Goal: Task Accomplishment & Management: Use online tool/utility

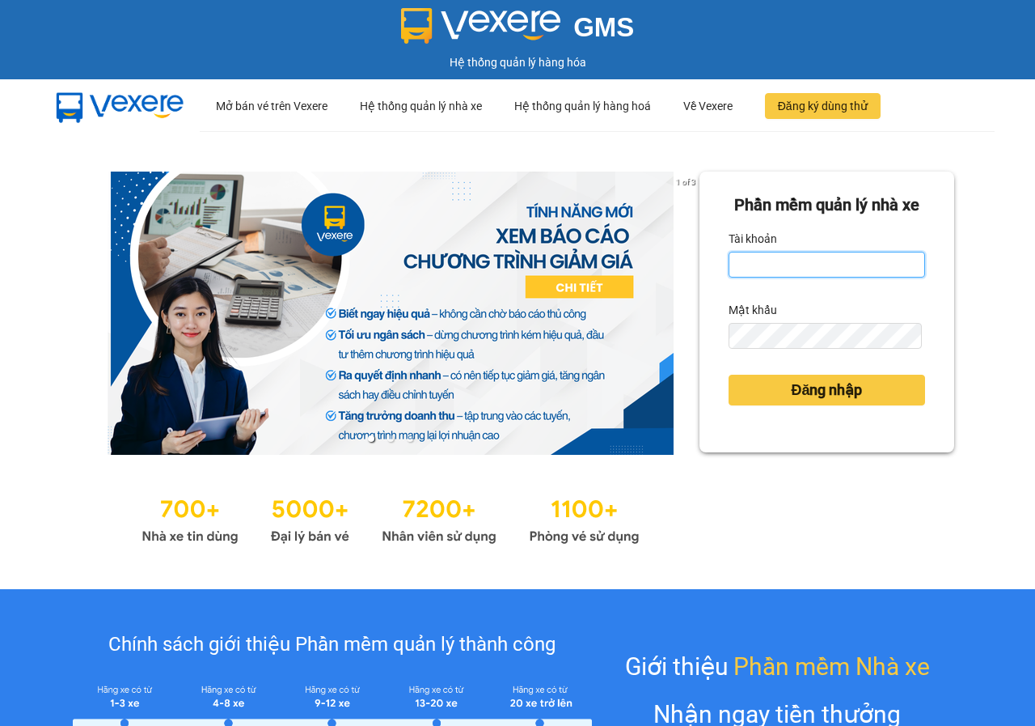
click at [819, 277] on input "Tài khoản" at bounding box center [827, 265] width 197 height 26
type input "ni01.phuchai"
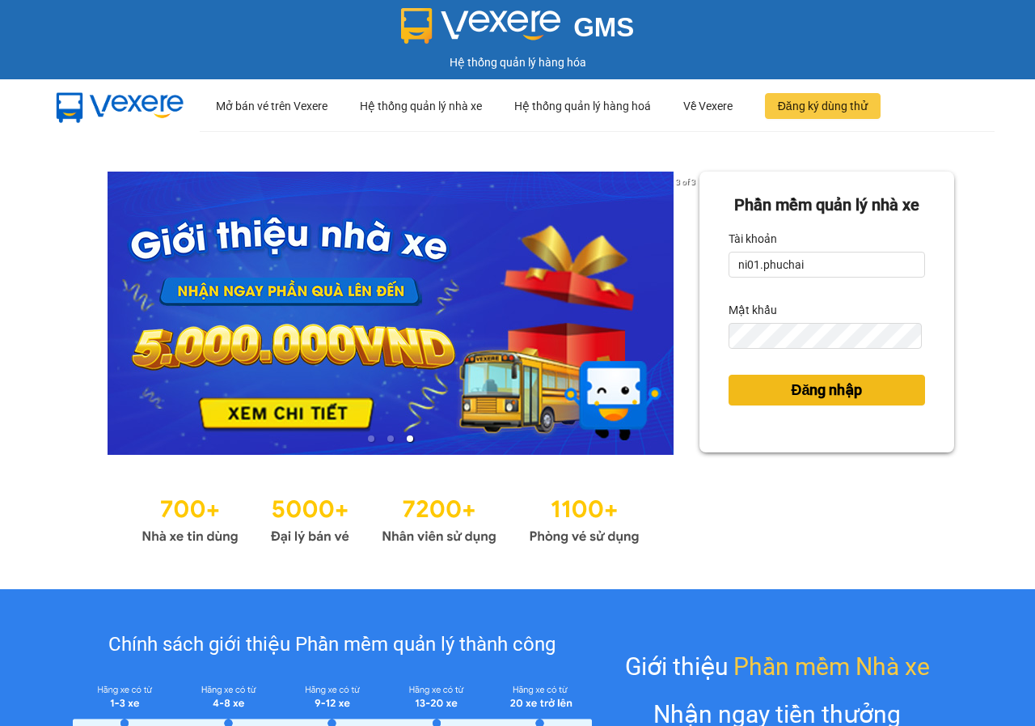
click at [814, 401] on span "Đăng nhập" at bounding box center [826, 390] width 71 height 23
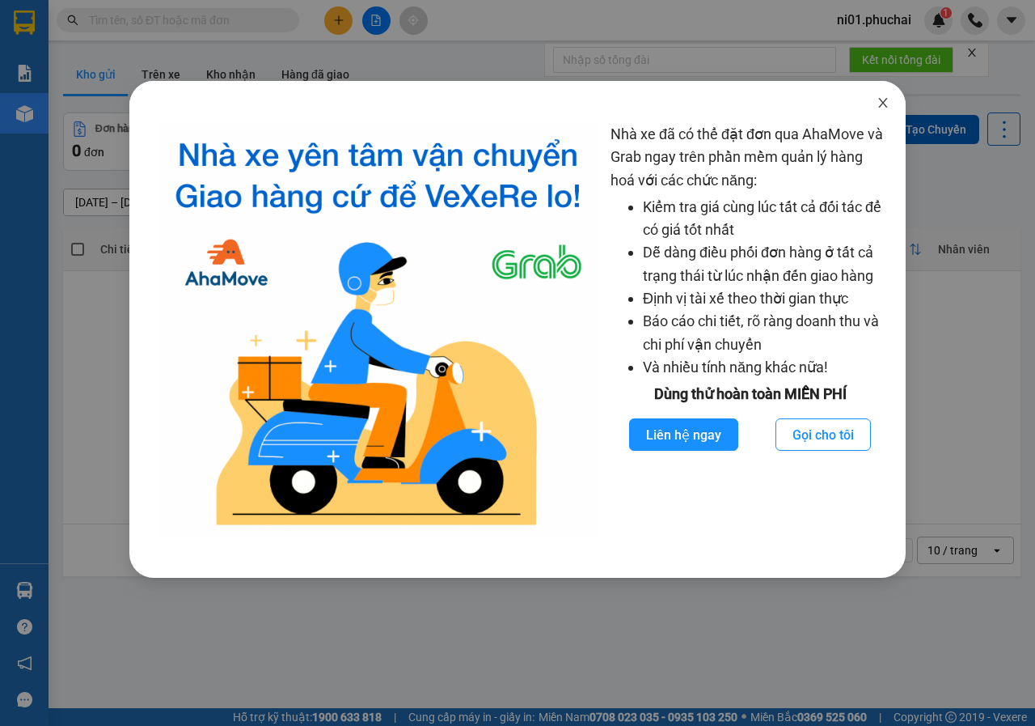
click at [885, 104] on icon "close" at bounding box center [883, 102] width 13 height 13
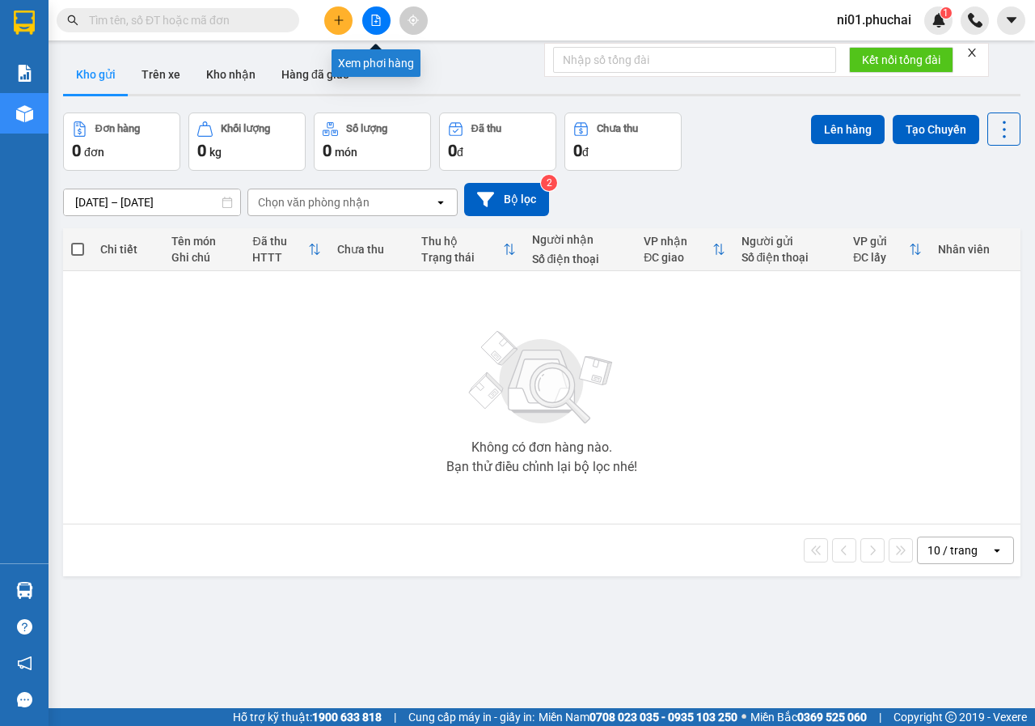
click at [386, 27] on button at bounding box center [376, 20] width 28 height 28
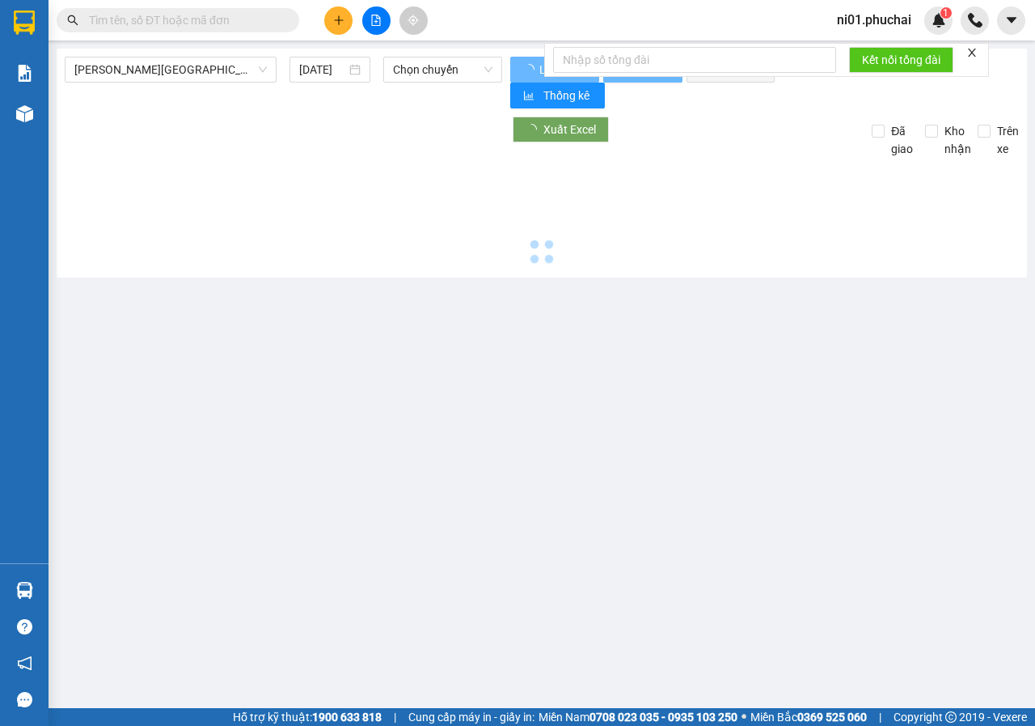
type input "[DATE]"
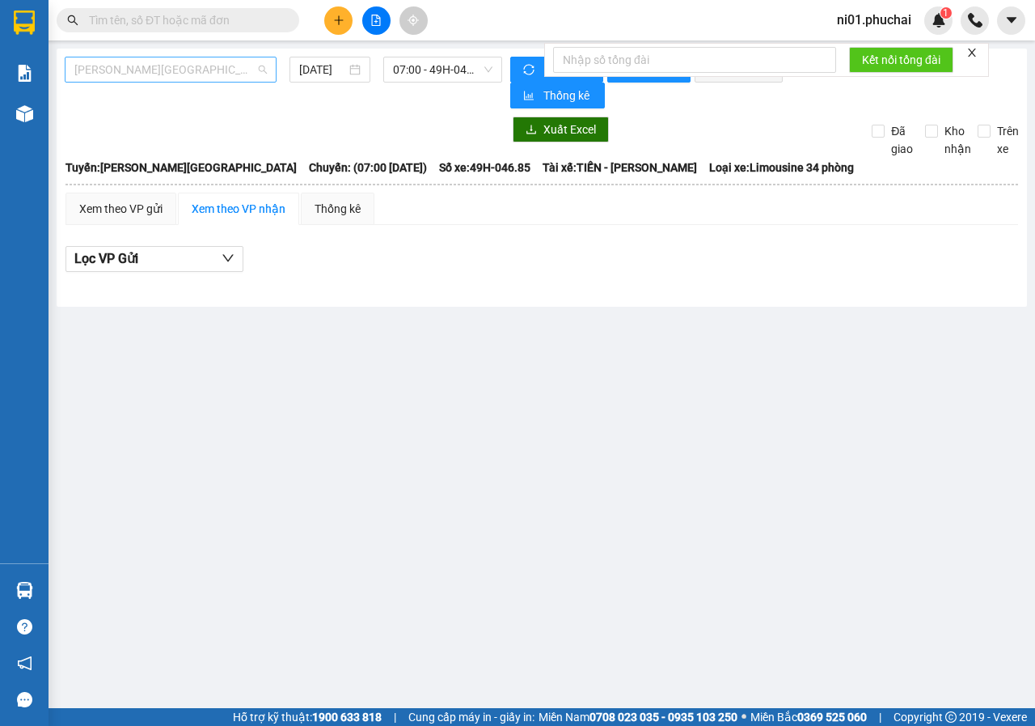
click at [252, 75] on span "[PERSON_NAME][GEOGRAPHIC_DATA]" at bounding box center [170, 69] width 193 height 24
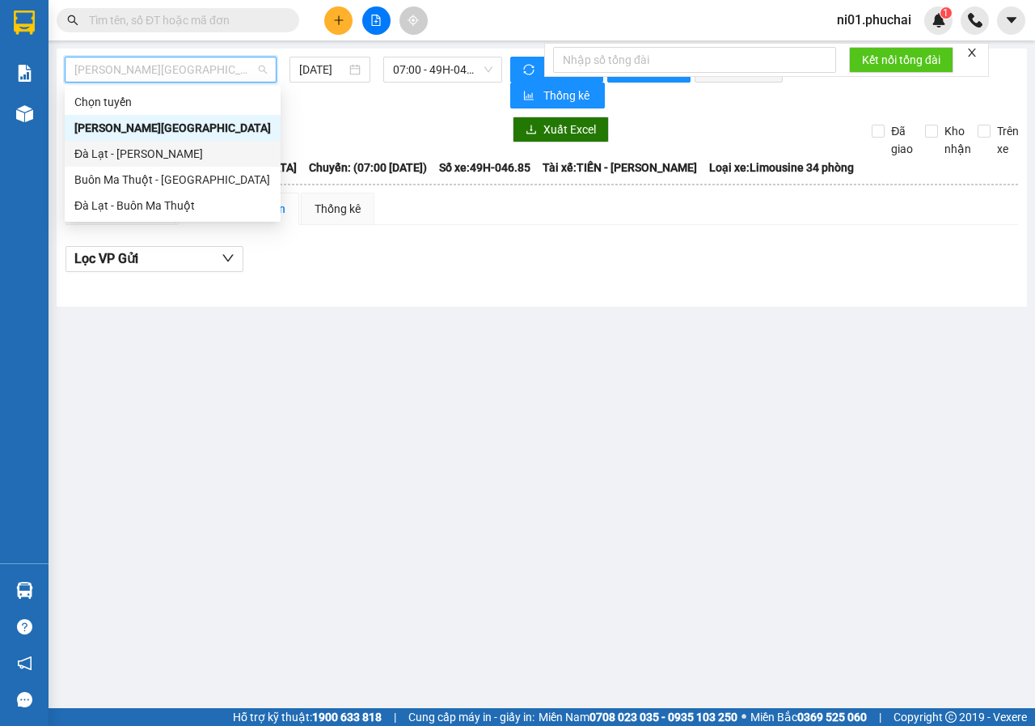
click at [150, 154] on div "Đà Lạt - [PERSON_NAME]" at bounding box center [172, 154] width 197 height 18
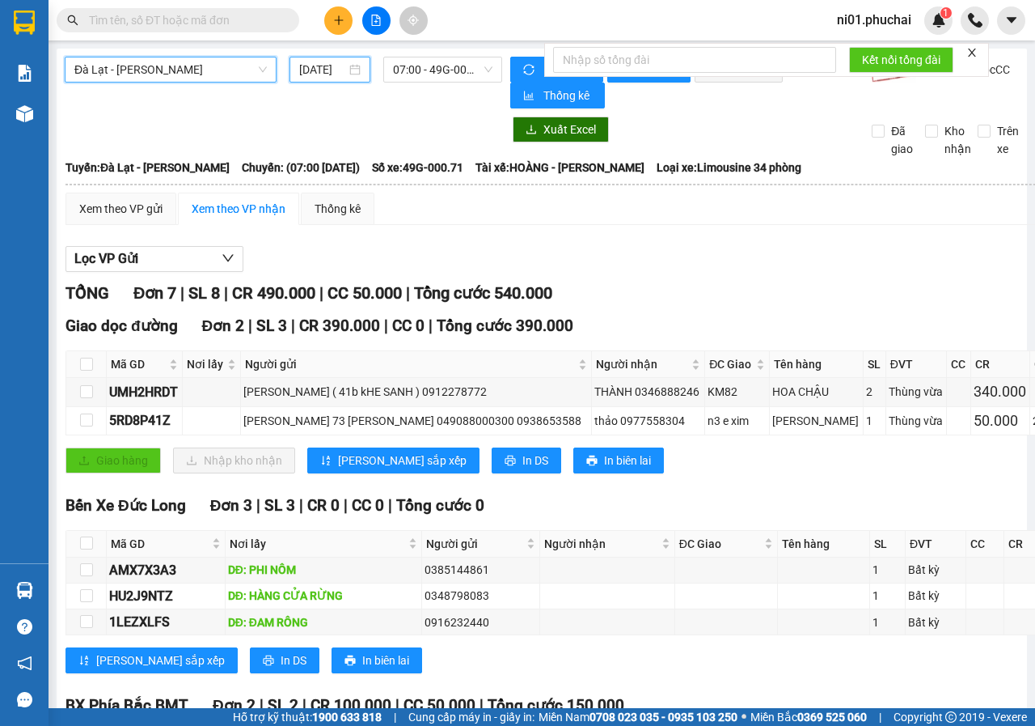
click at [336, 74] on input "[DATE]" at bounding box center [322, 70] width 47 height 18
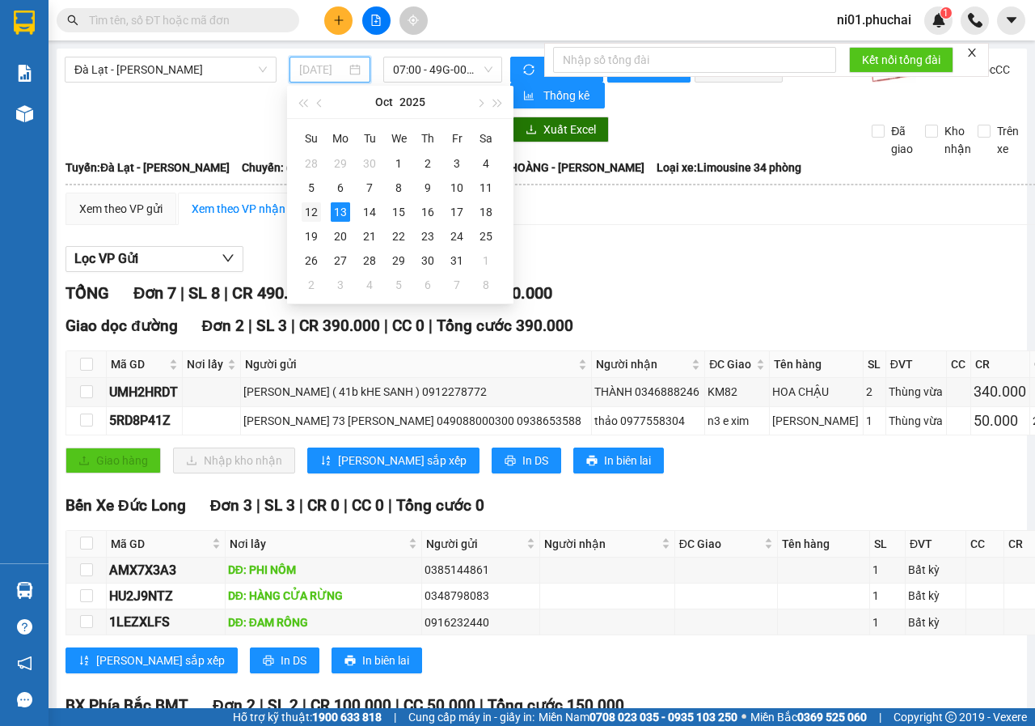
click at [313, 209] on div "12" at bounding box center [311, 211] width 19 height 19
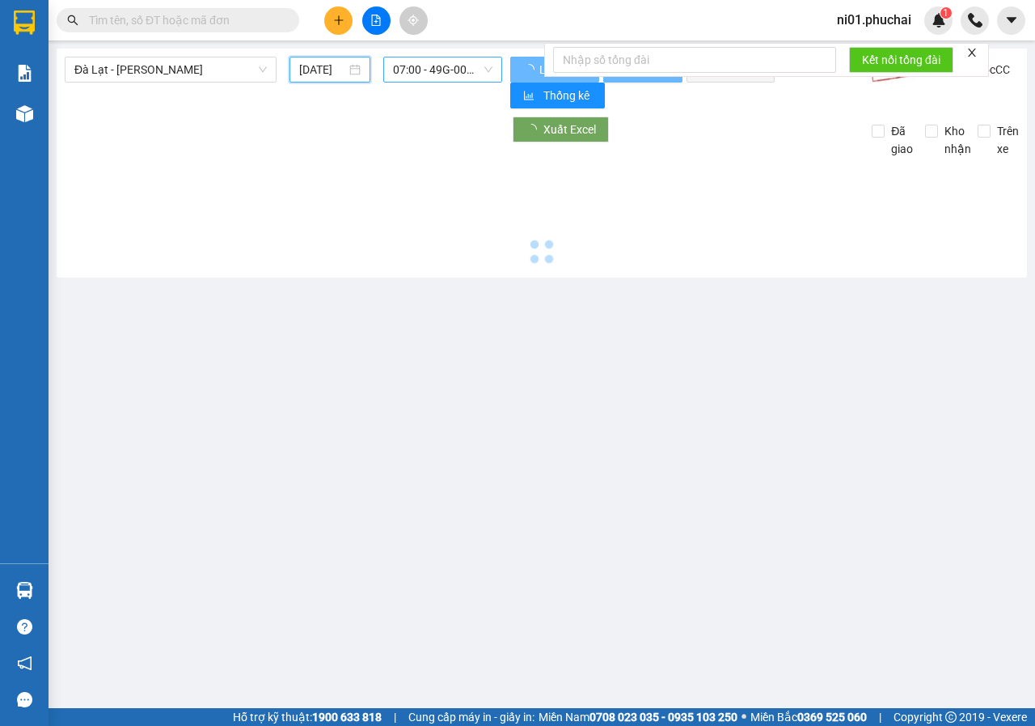
type input "[DATE]"
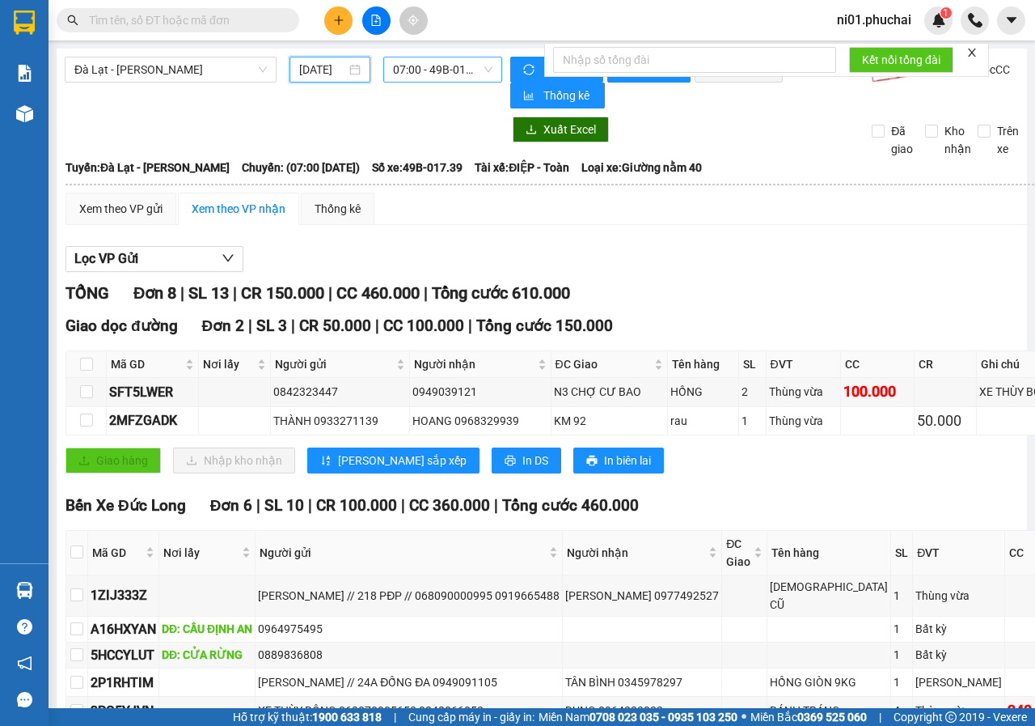
click at [414, 71] on span "07:00 - 49B-017.39" at bounding box center [442, 69] width 99 height 24
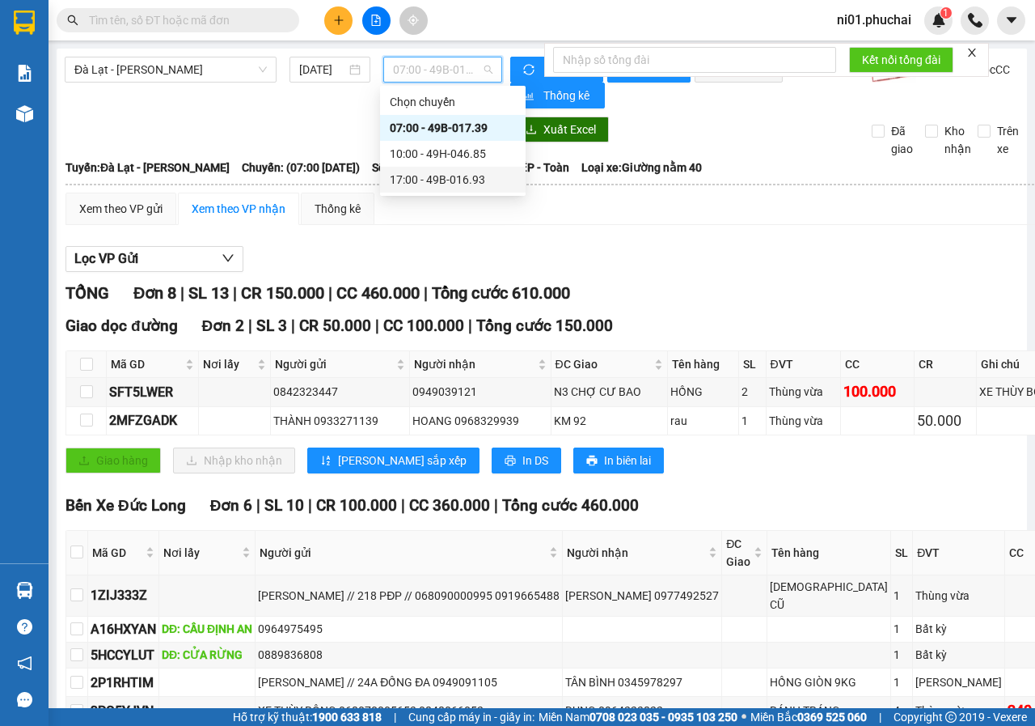
click at [426, 176] on div "17:00 - 49B-016.93" at bounding box center [453, 180] width 126 height 18
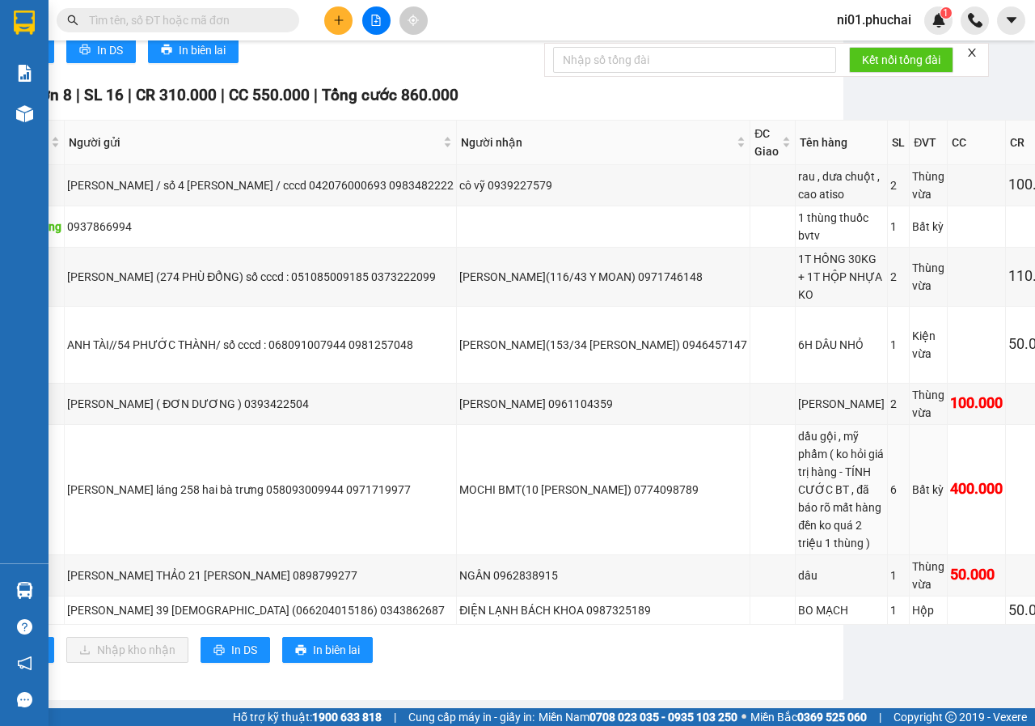
scroll to position [441, 184]
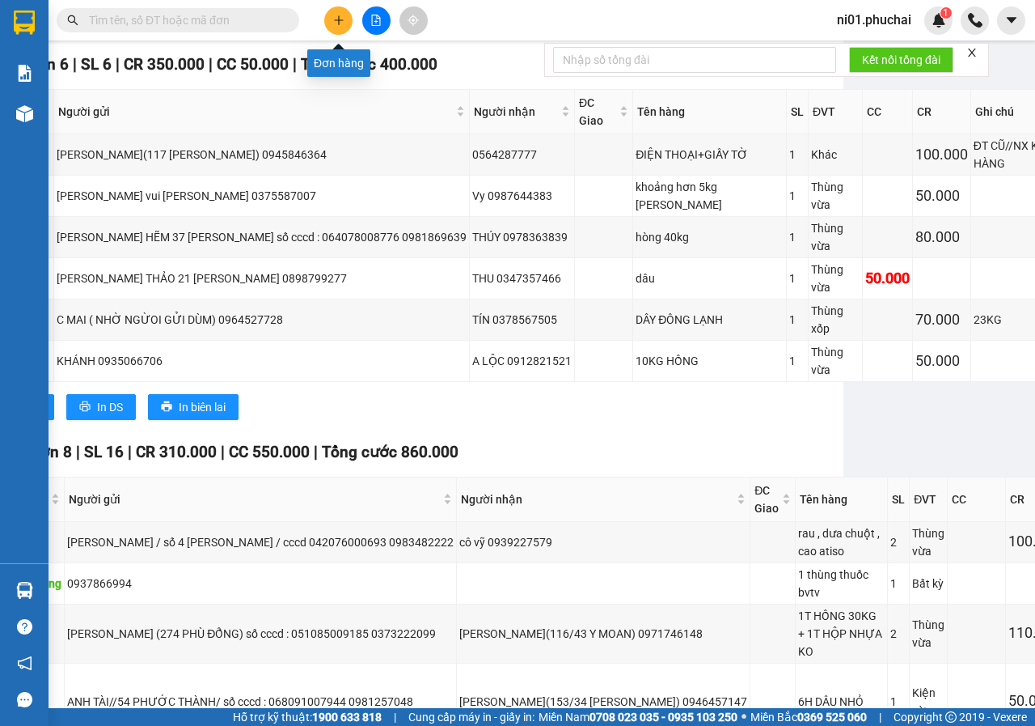
click at [344, 19] on icon "plus" at bounding box center [338, 20] width 11 height 11
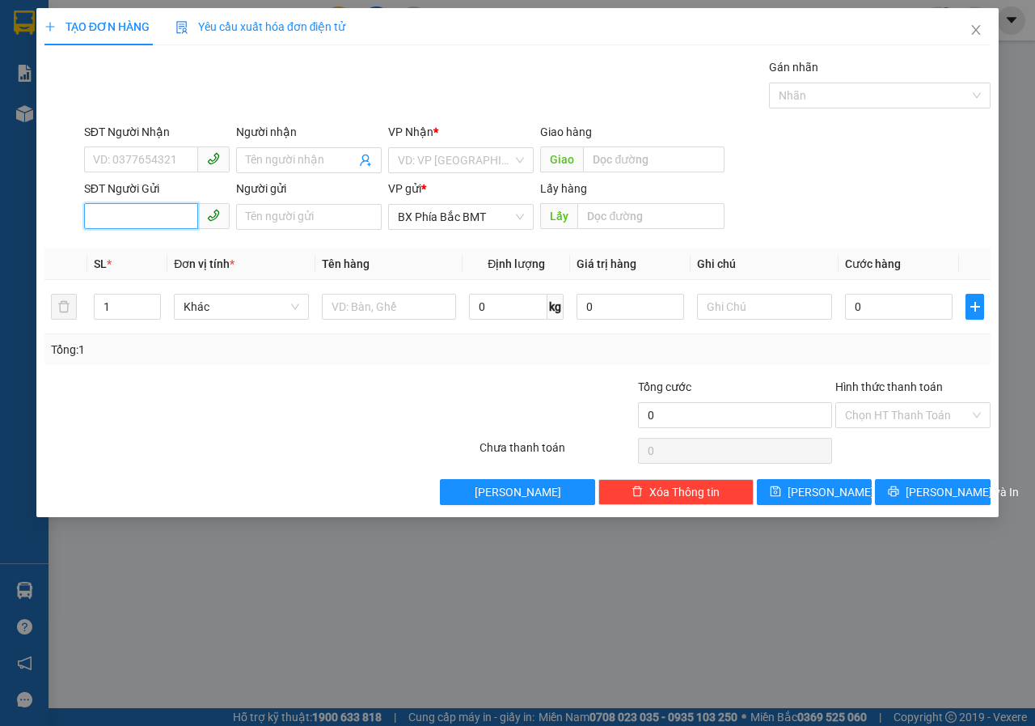
click at [147, 214] on input "SĐT Người Gửi" at bounding box center [141, 216] width 114 height 26
paste input "0946910767"
type input "0946910767"
click at [608, 222] on input "text" at bounding box center [651, 216] width 146 height 26
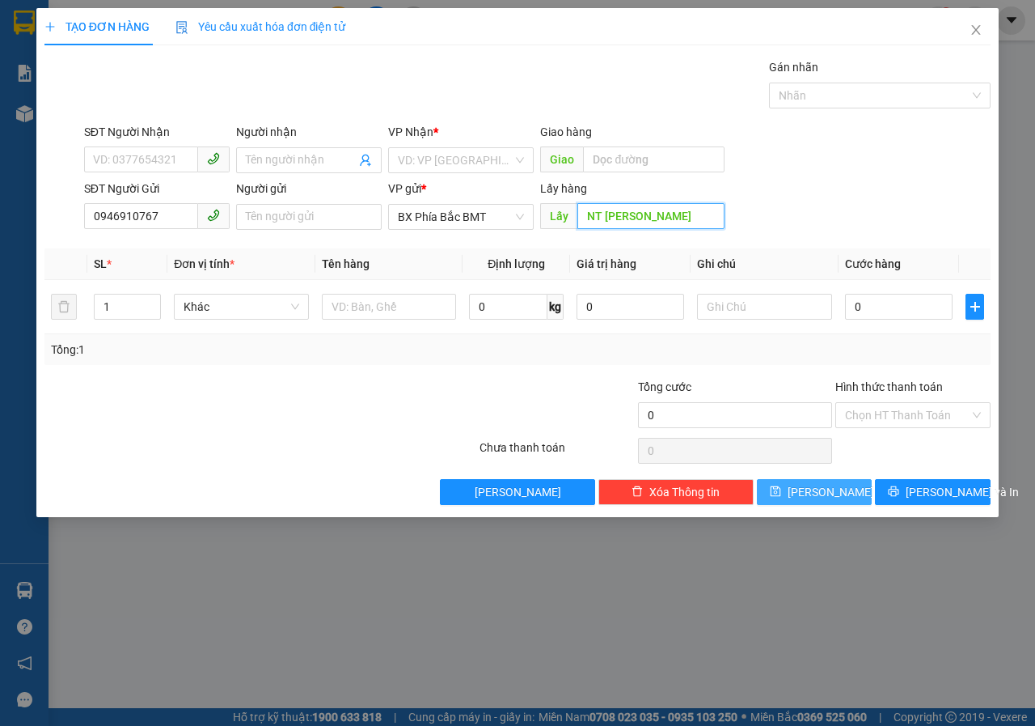
type input "NT [PERSON_NAME]"
click at [836, 495] on button "[PERSON_NAME]" at bounding box center [815, 492] width 116 height 26
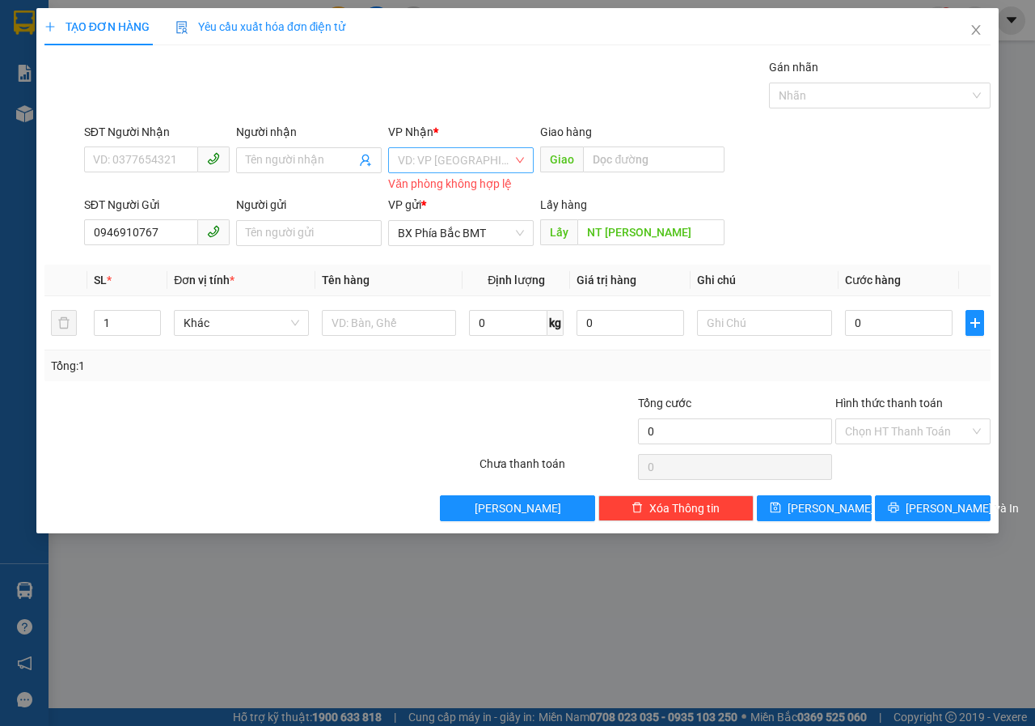
click at [507, 162] on input "search" at bounding box center [455, 160] width 115 height 24
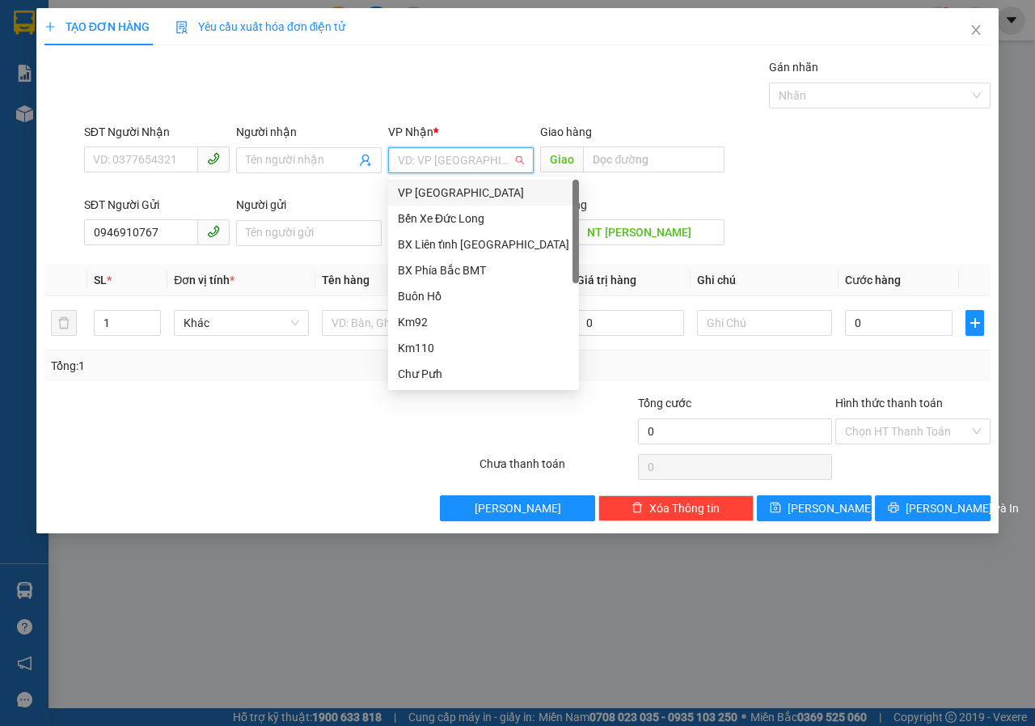
click at [455, 193] on div "VP [GEOGRAPHIC_DATA]" at bounding box center [483, 193] width 171 height 18
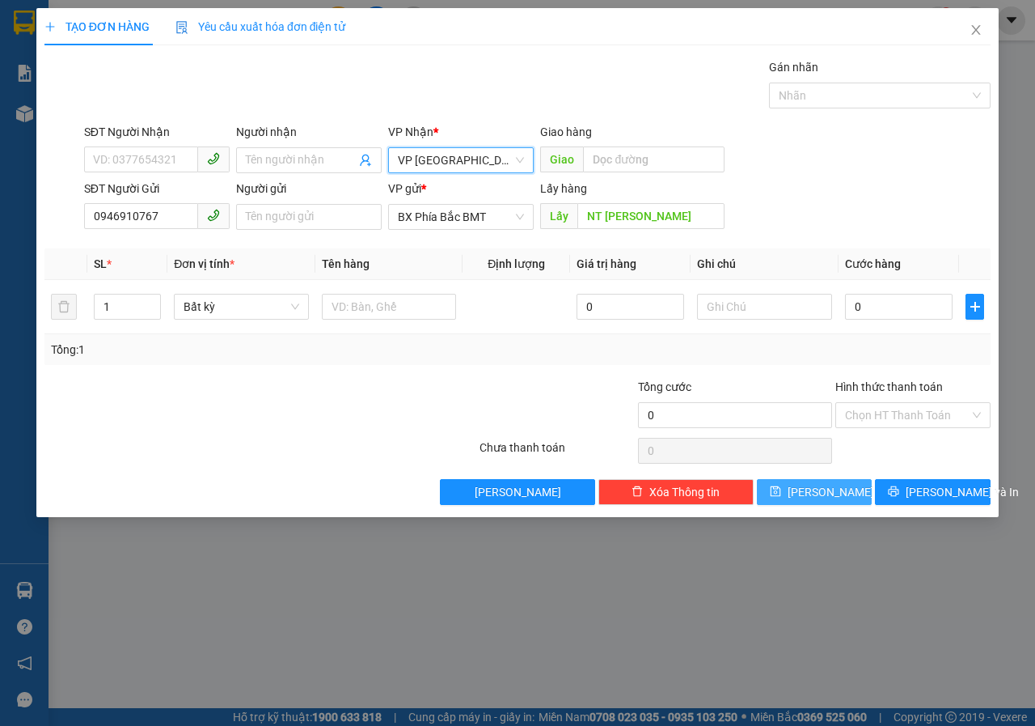
click at [821, 487] on span "[PERSON_NAME]" at bounding box center [831, 492] width 87 height 18
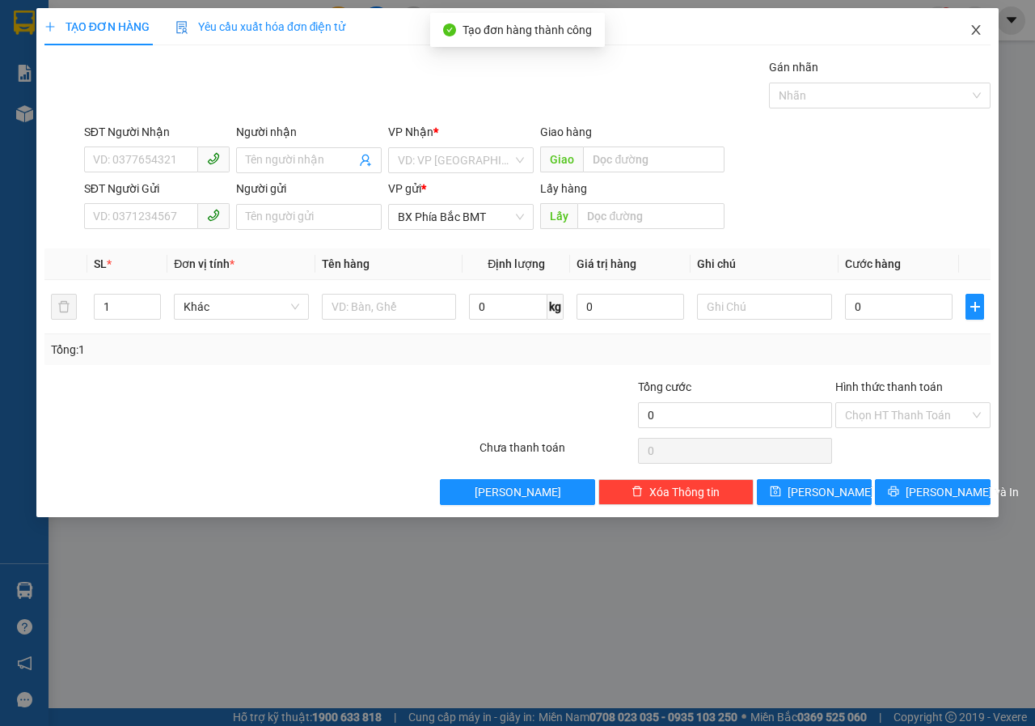
click at [973, 33] on icon "close" at bounding box center [976, 29] width 13 height 13
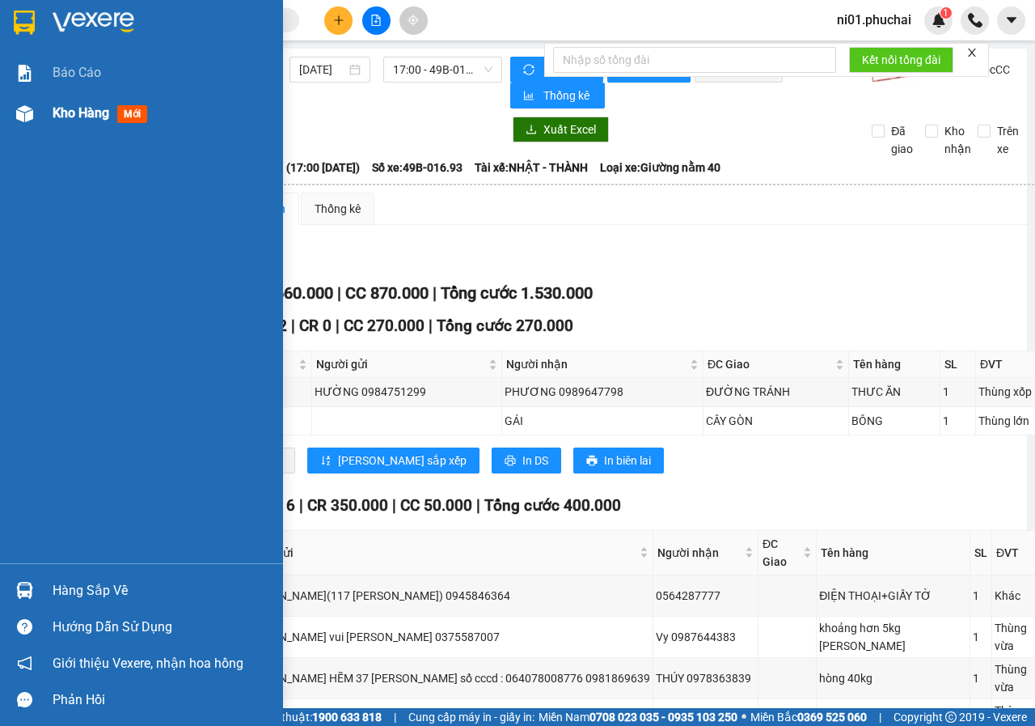
click at [19, 112] on img at bounding box center [24, 113] width 17 height 17
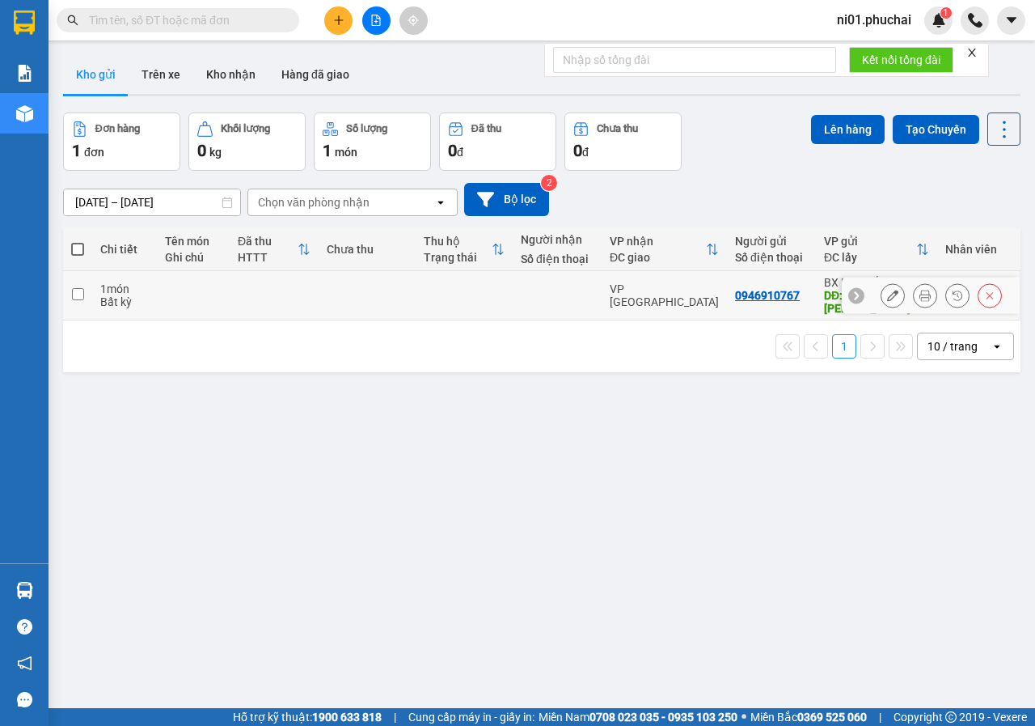
click at [75, 288] on input "checkbox" at bounding box center [78, 294] width 12 height 12
checkbox input "true"
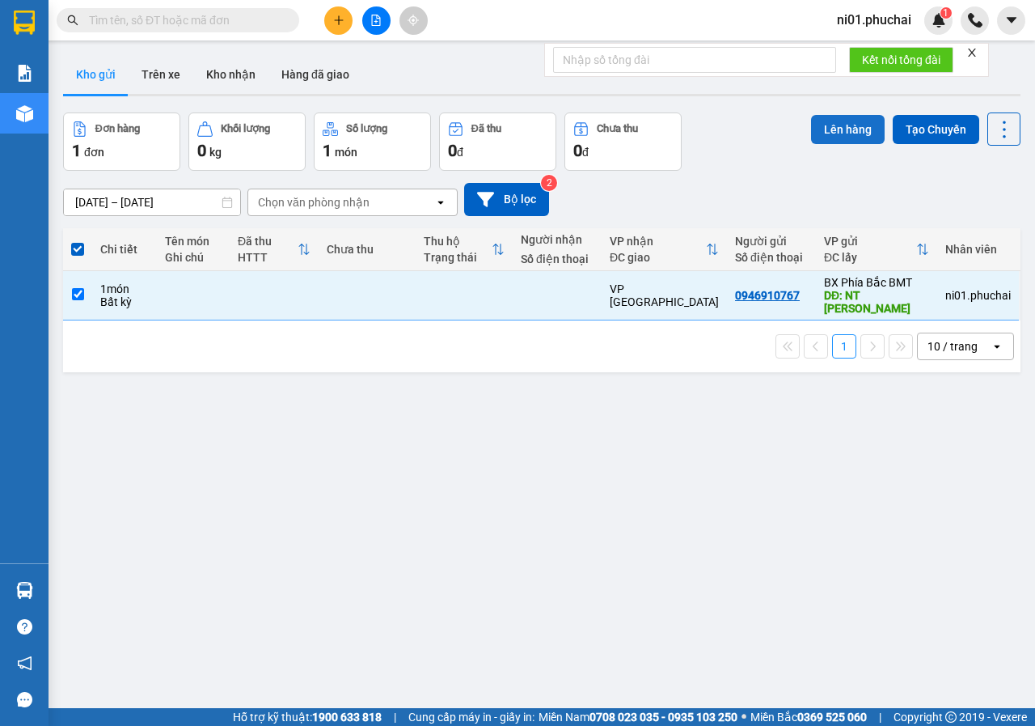
click at [852, 123] on button "Lên hàng" at bounding box center [848, 129] width 74 height 29
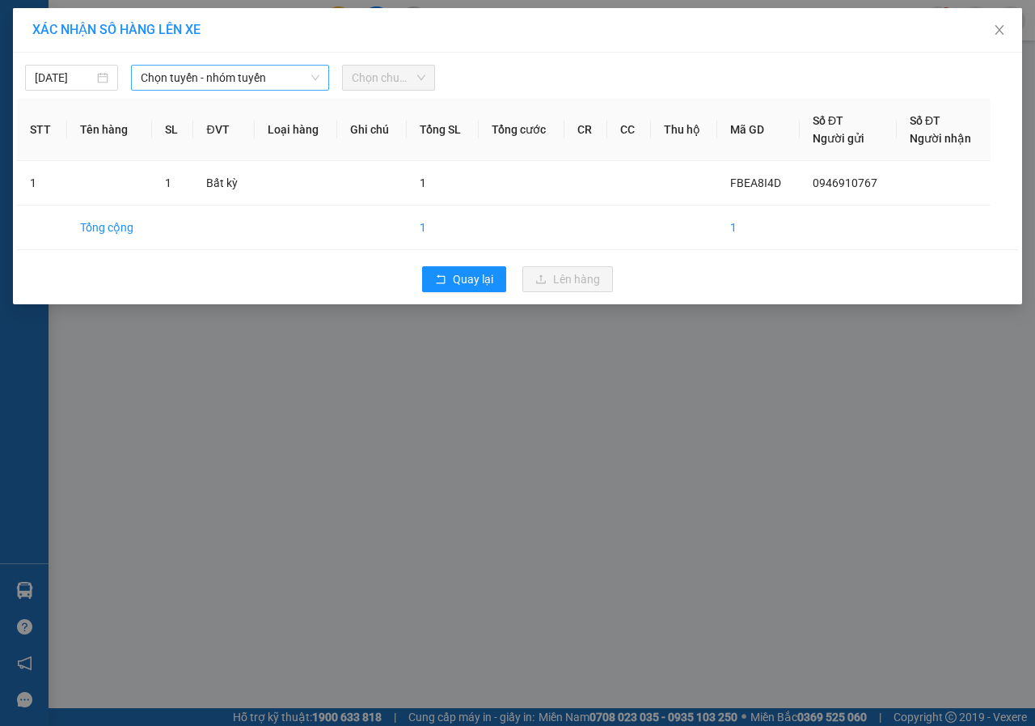
click at [182, 83] on span "Chọn tuyến - nhóm tuyến" at bounding box center [230, 78] width 179 height 24
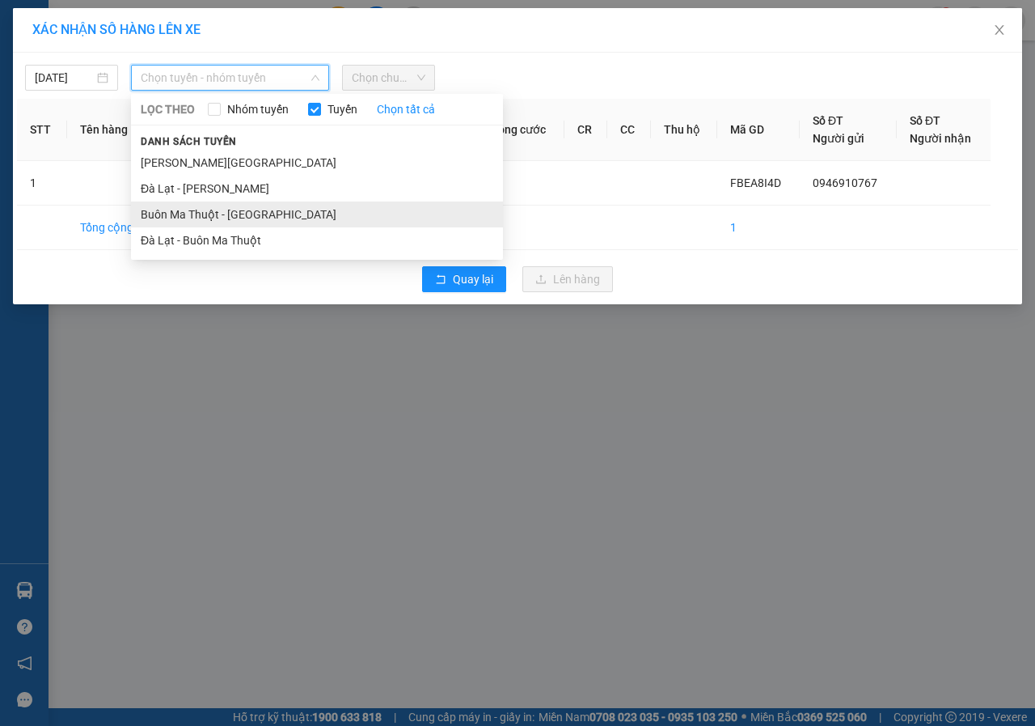
click at [205, 218] on li "Buôn Ma Thuột - [GEOGRAPHIC_DATA]" at bounding box center [317, 214] width 372 height 26
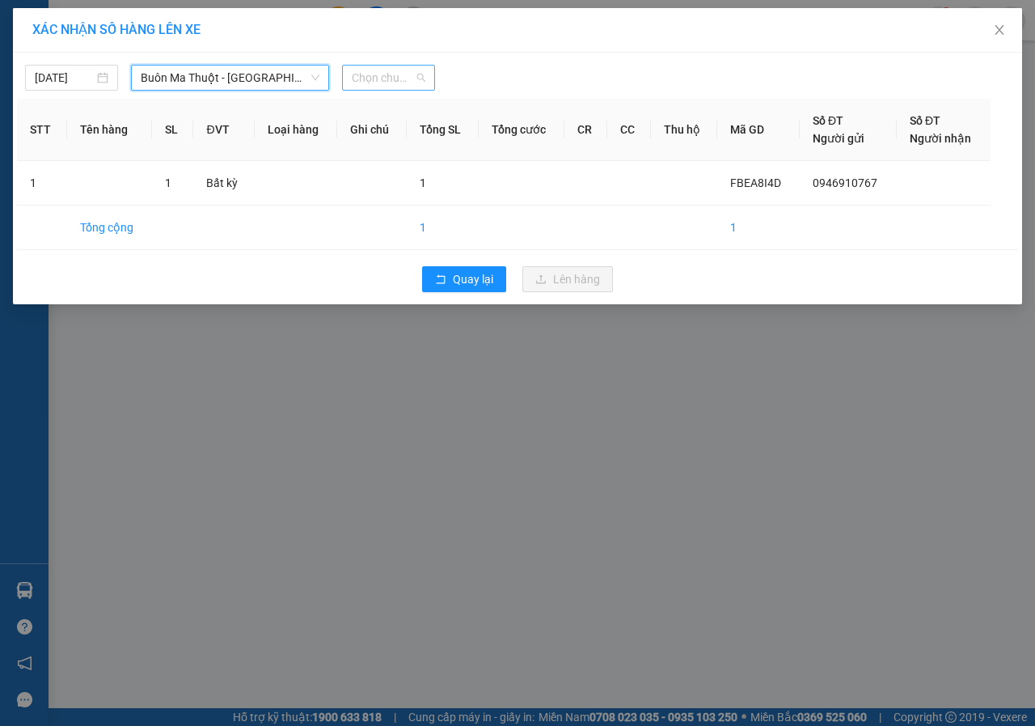
click at [389, 74] on span "Chọn chuyến" at bounding box center [389, 78] width 74 height 24
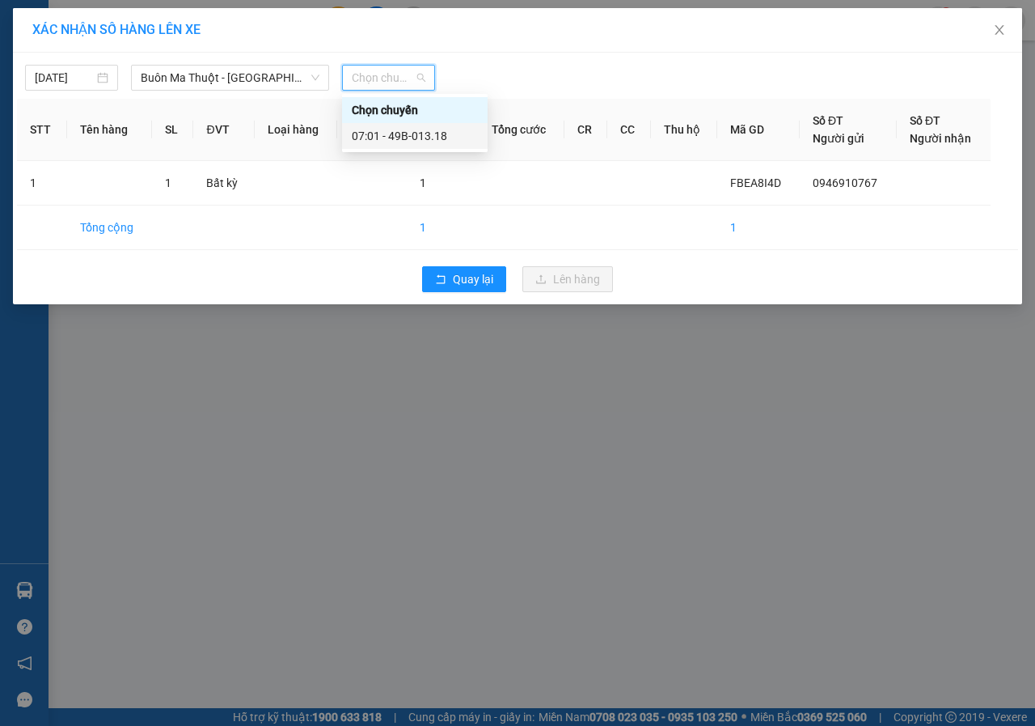
click at [394, 134] on div "07:01 - 49B-013.18" at bounding box center [415, 136] width 126 height 18
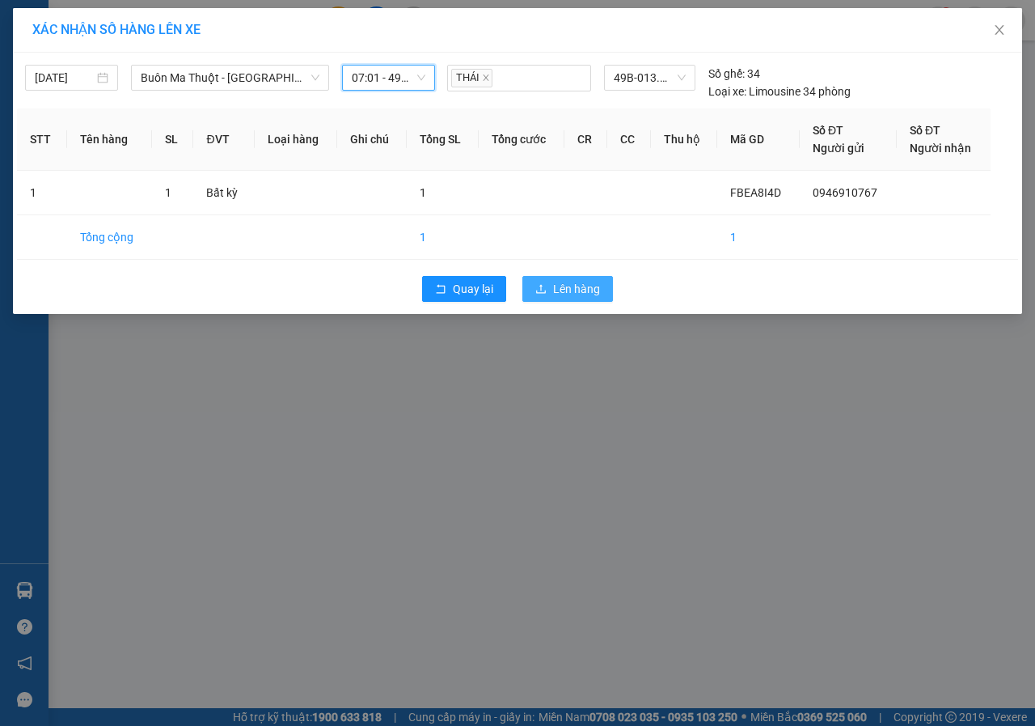
click at [551, 290] on button "Lên hàng" at bounding box center [568, 289] width 91 height 26
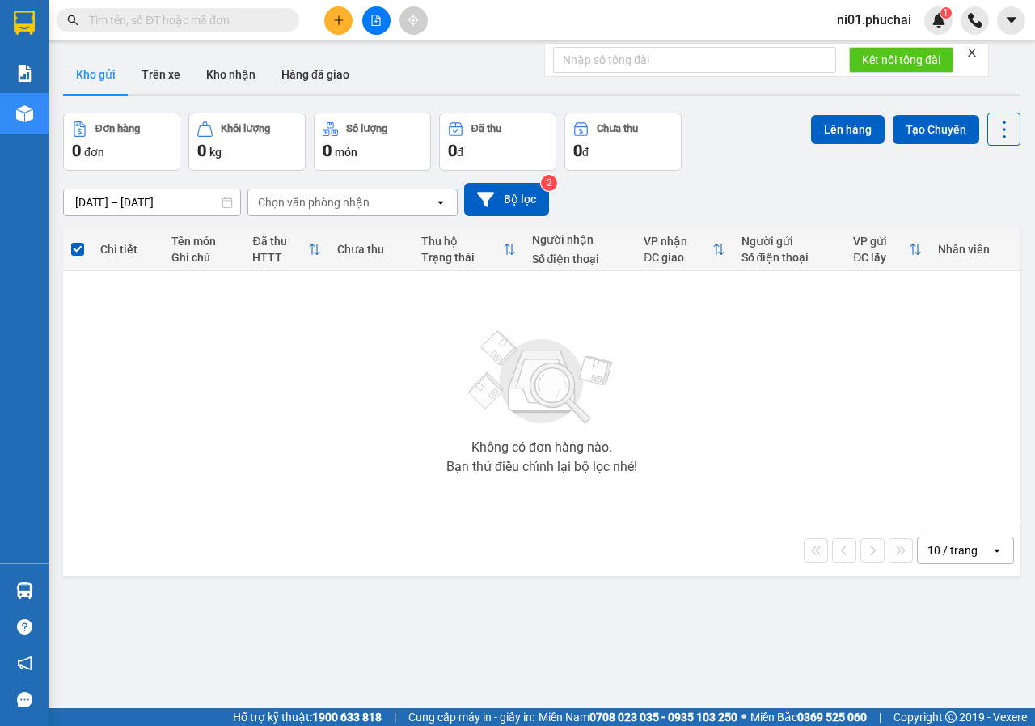
click at [269, 25] on input "text" at bounding box center [184, 20] width 191 height 18
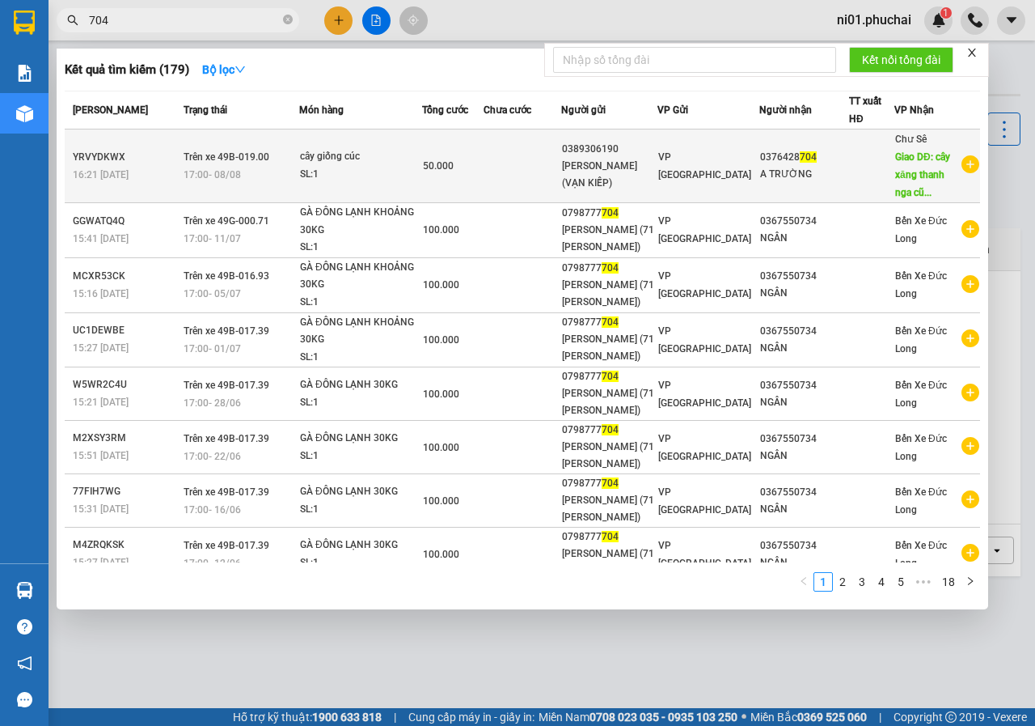
type input "704"
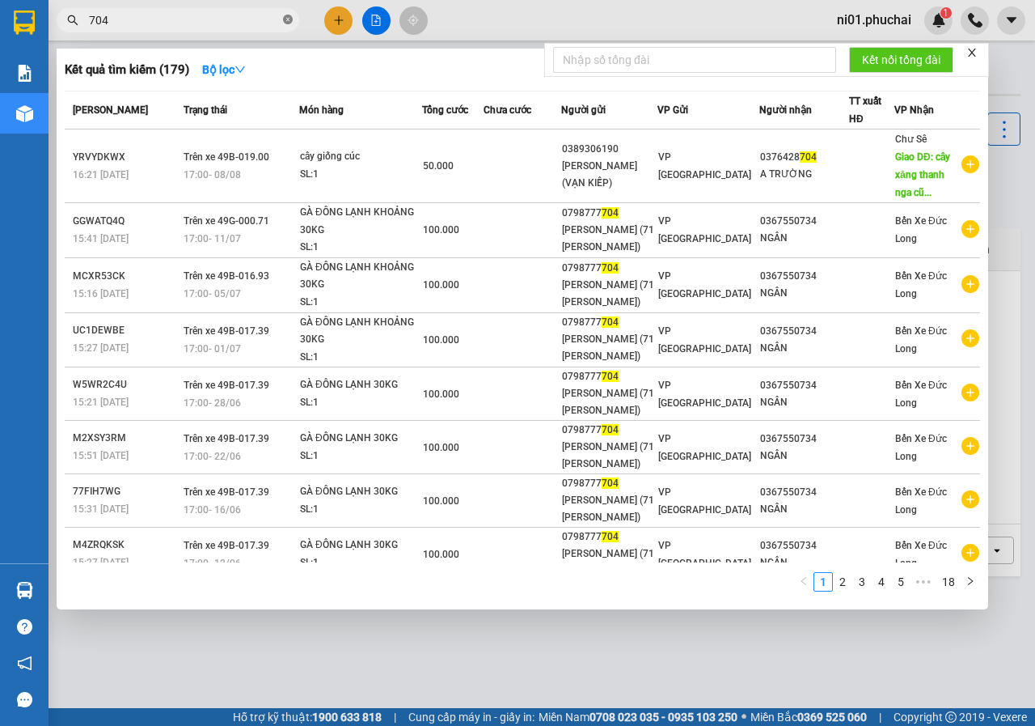
click at [292, 23] on icon "close-circle" at bounding box center [288, 20] width 10 height 10
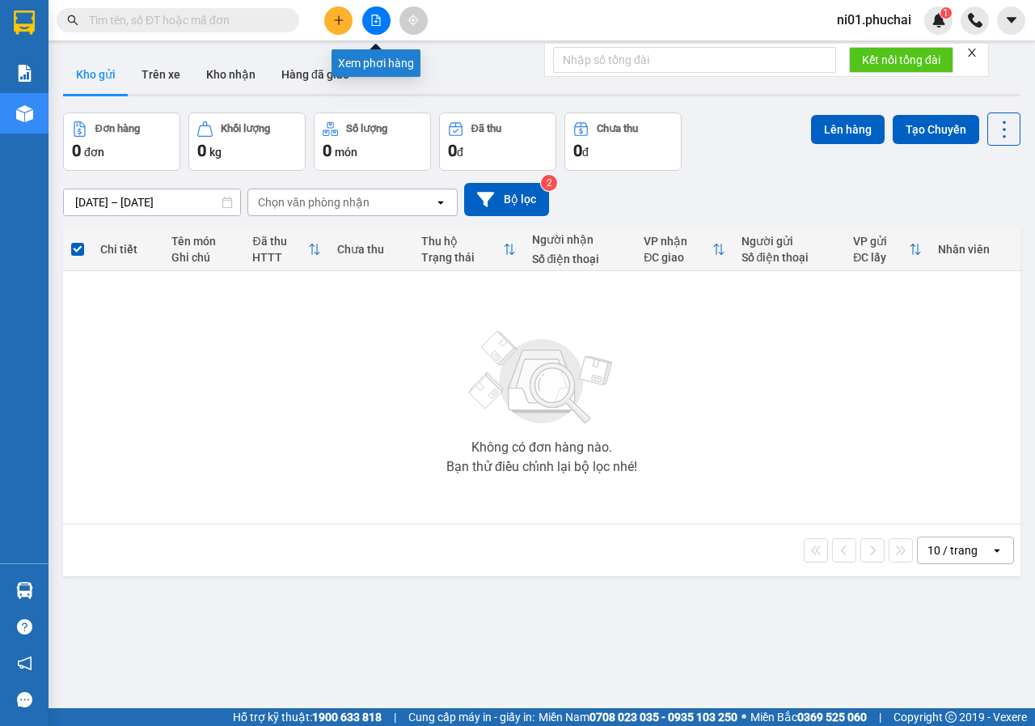
click at [374, 20] on icon "file-add" at bounding box center [375, 20] width 11 height 11
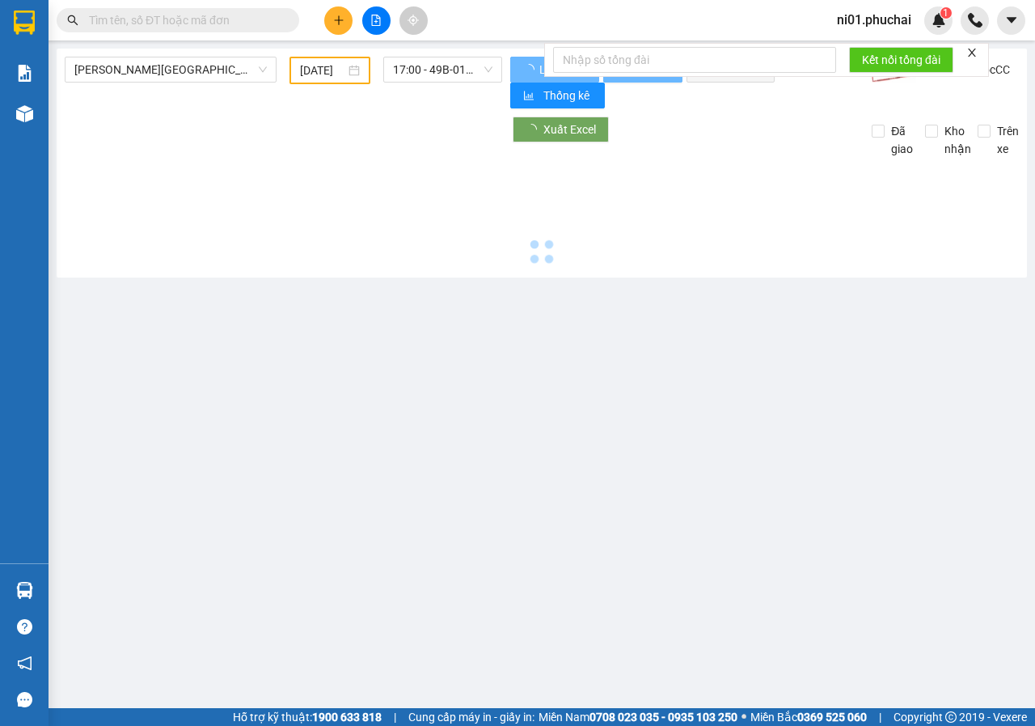
type input "[DATE]"
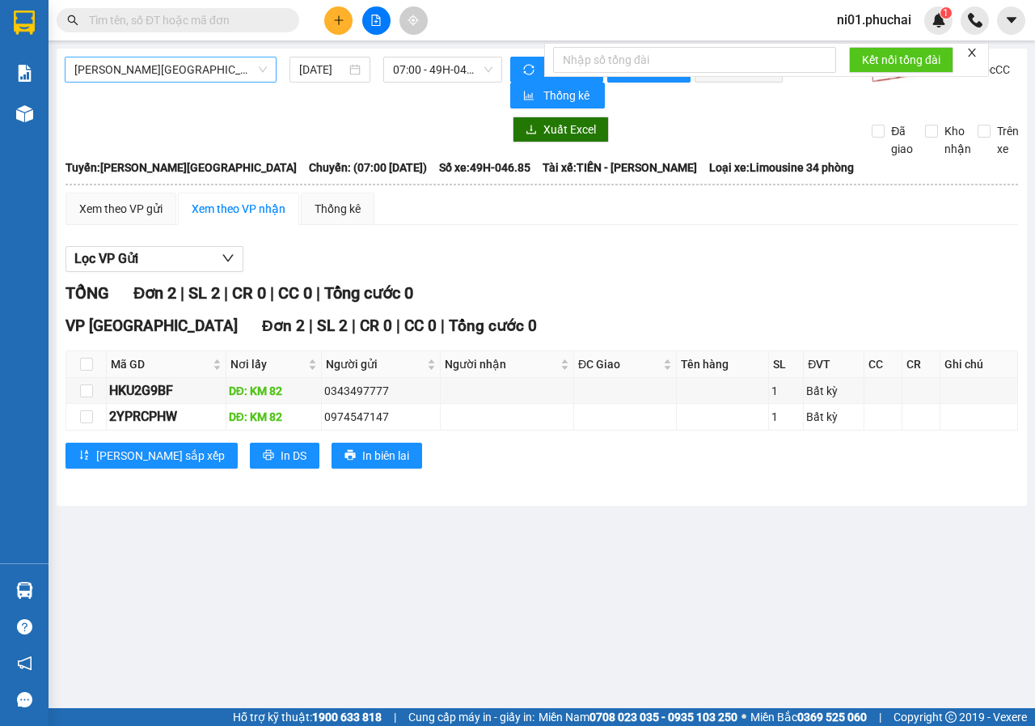
click at [242, 69] on span "[PERSON_NAME][GEOGRAPHIC_DATA]" at bounding box center [170, 69] width 193 height 24
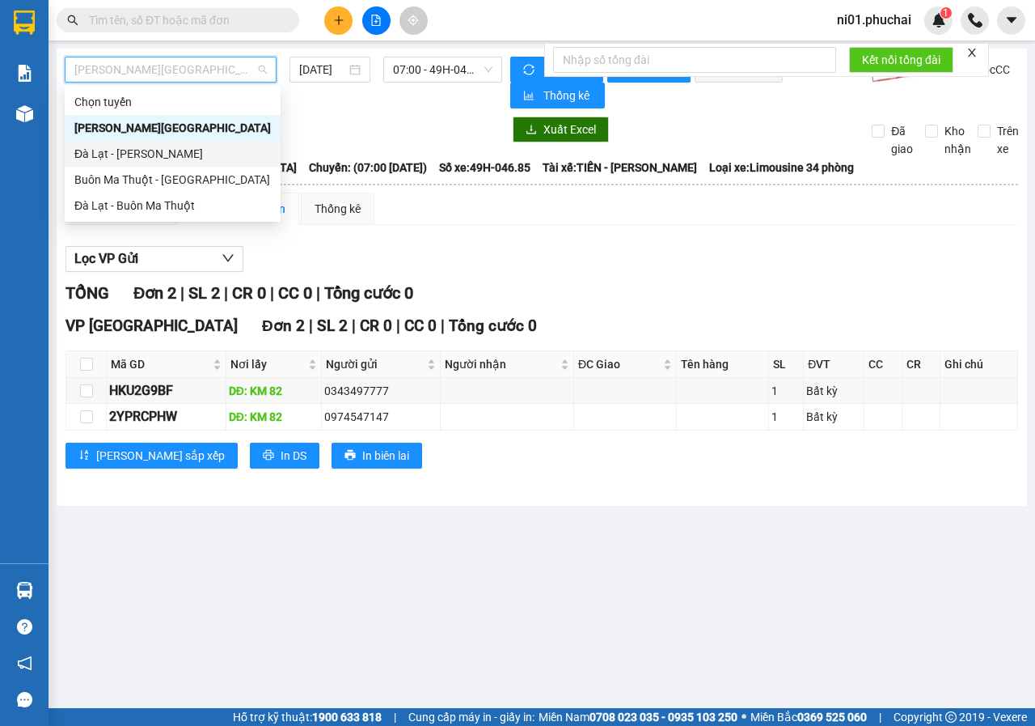
click at [156, 154] on div "Đà Lạt - [PERSON_NAME]" at bounding box center [172, 154] width 197 height 18
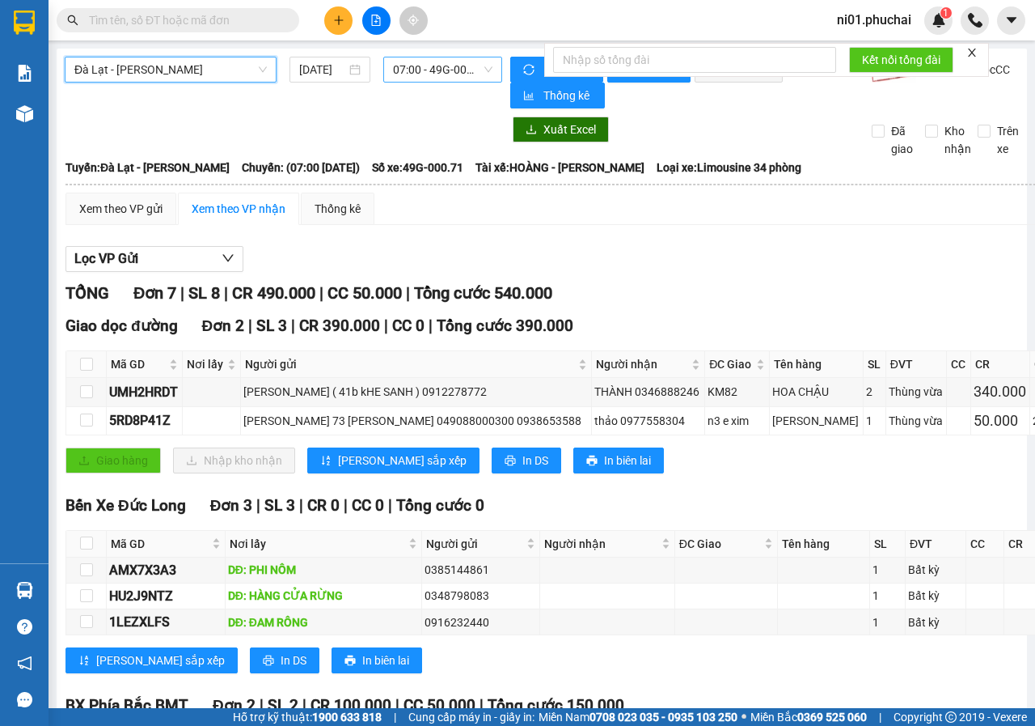
click at [448, 66] on span "07:00 - 49G-000.71" at bounding box center [442, 69] width 99 height 24
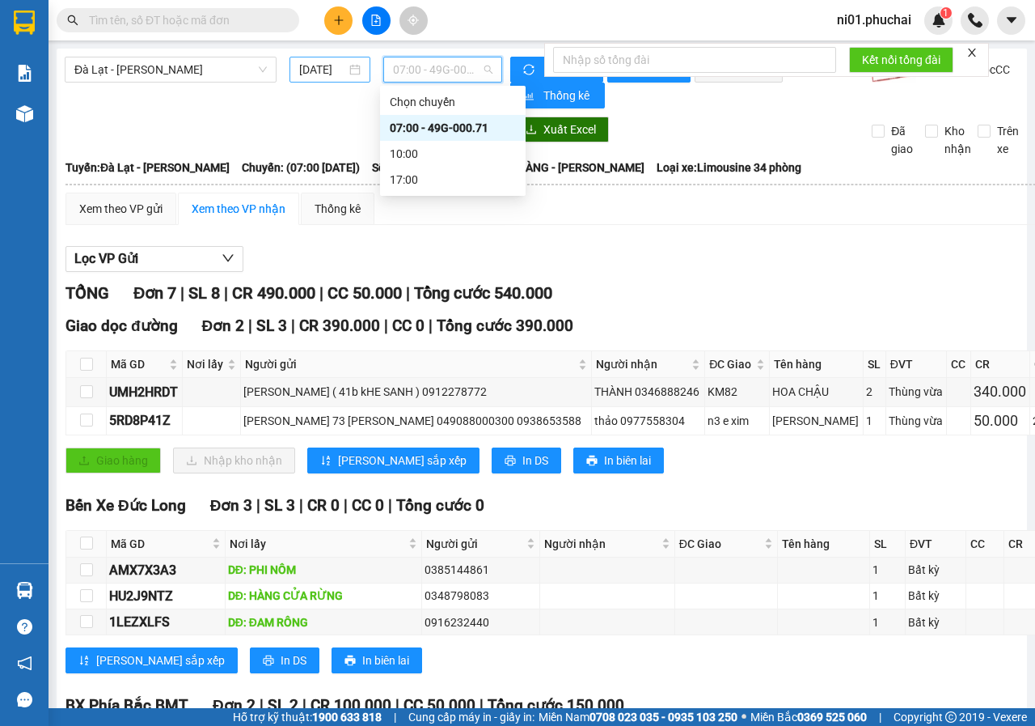
click at [339, 68] on input "[DATE]" at bounding box center [322, 70] width 47 height 18
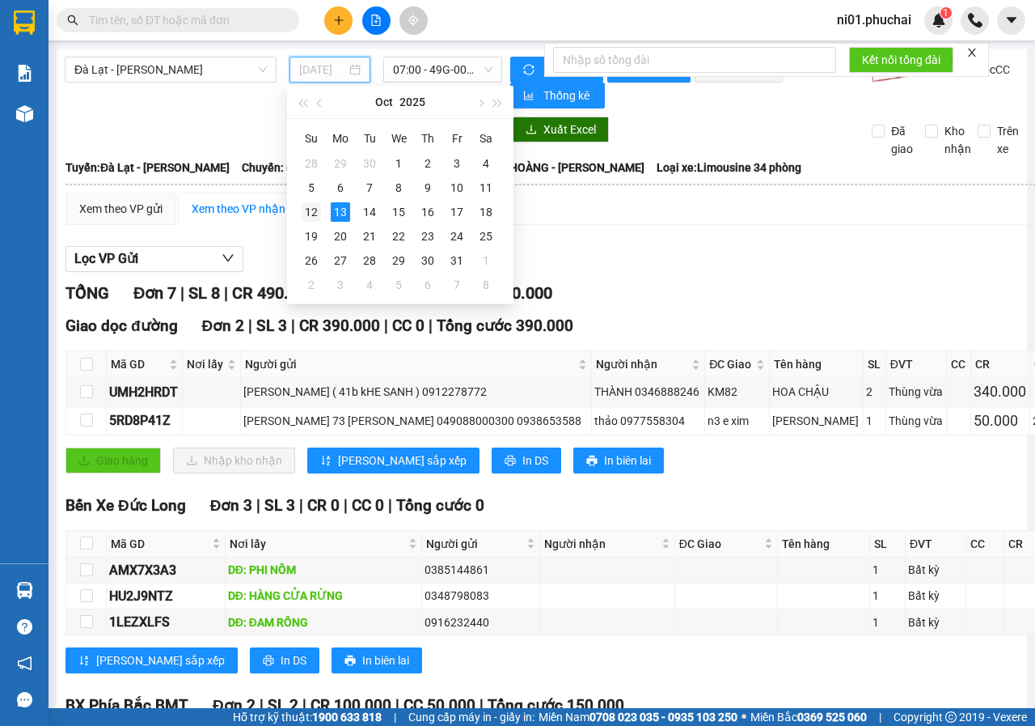
click at [324, 212] on td "12" at bounding box center [311, 212] width 29 height 24
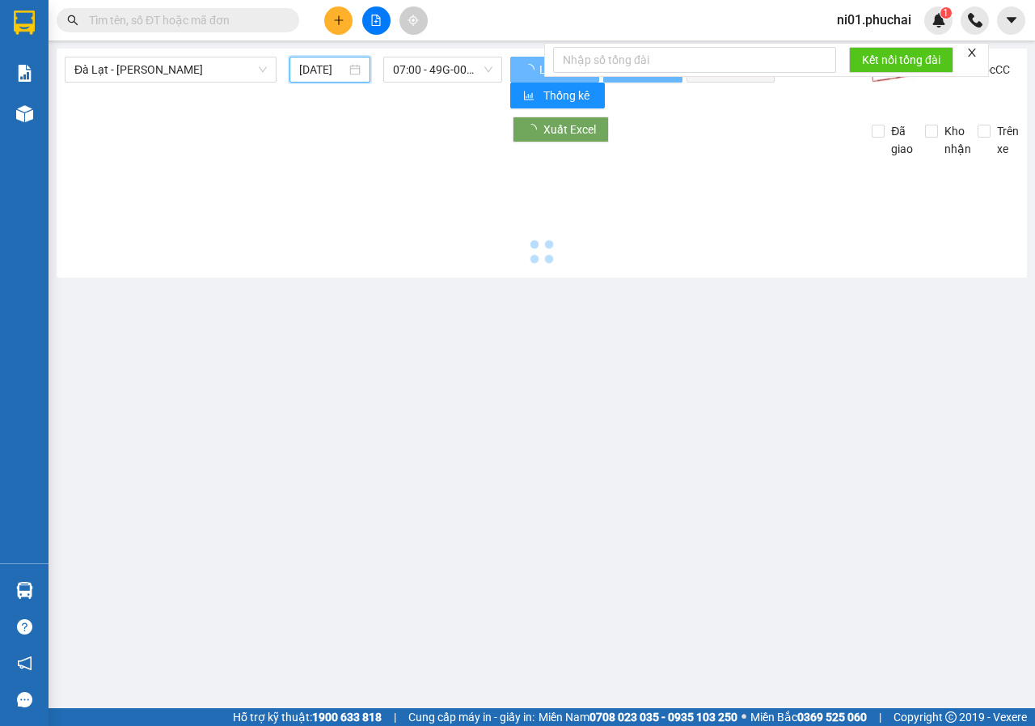
type input "[DATE]"
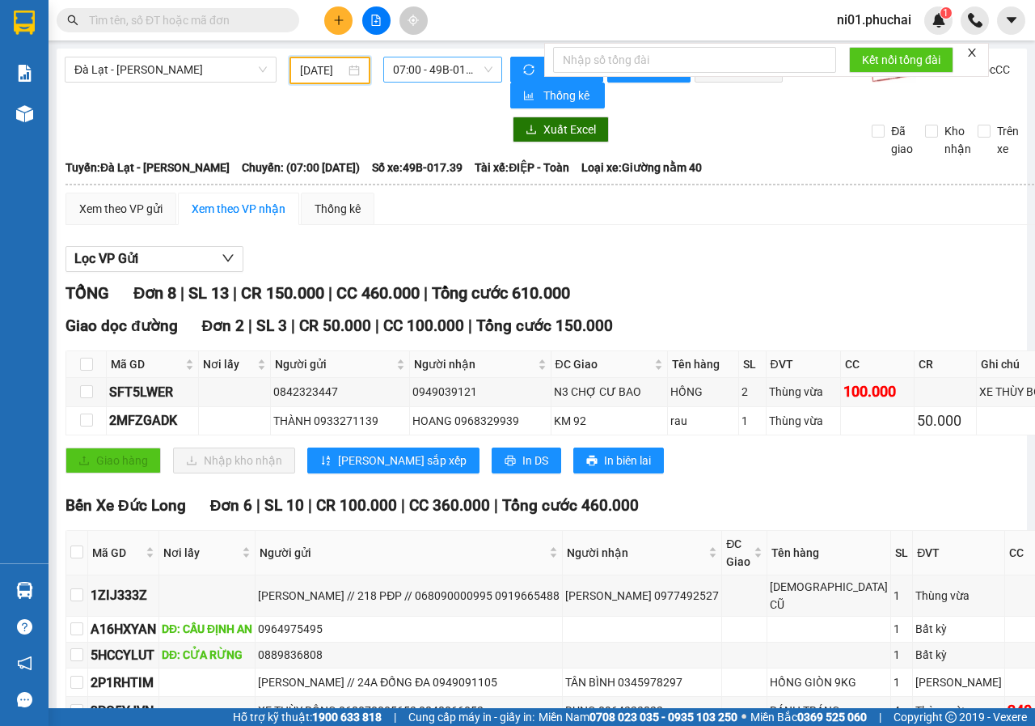
click at [434, 72] on span "07:00 - 49B-017.39" at bounding box center [442, 69] width 99 height 24
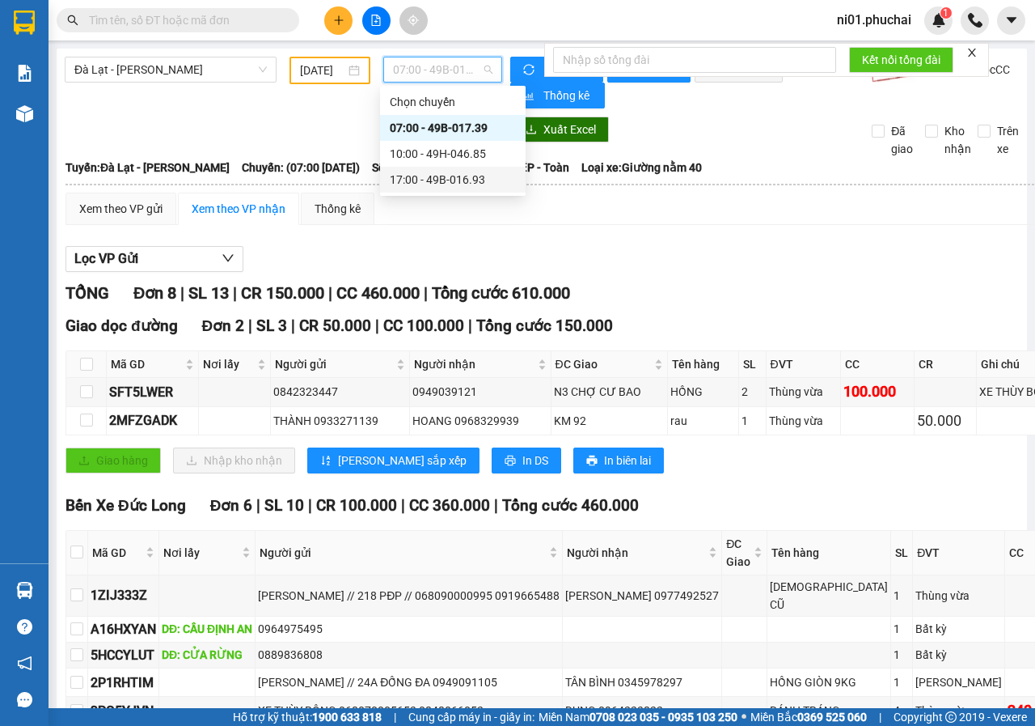
click at [429, 180] on div "17:00 - 49B-016.93" at bounding box center [453, 180] width 126 height 18
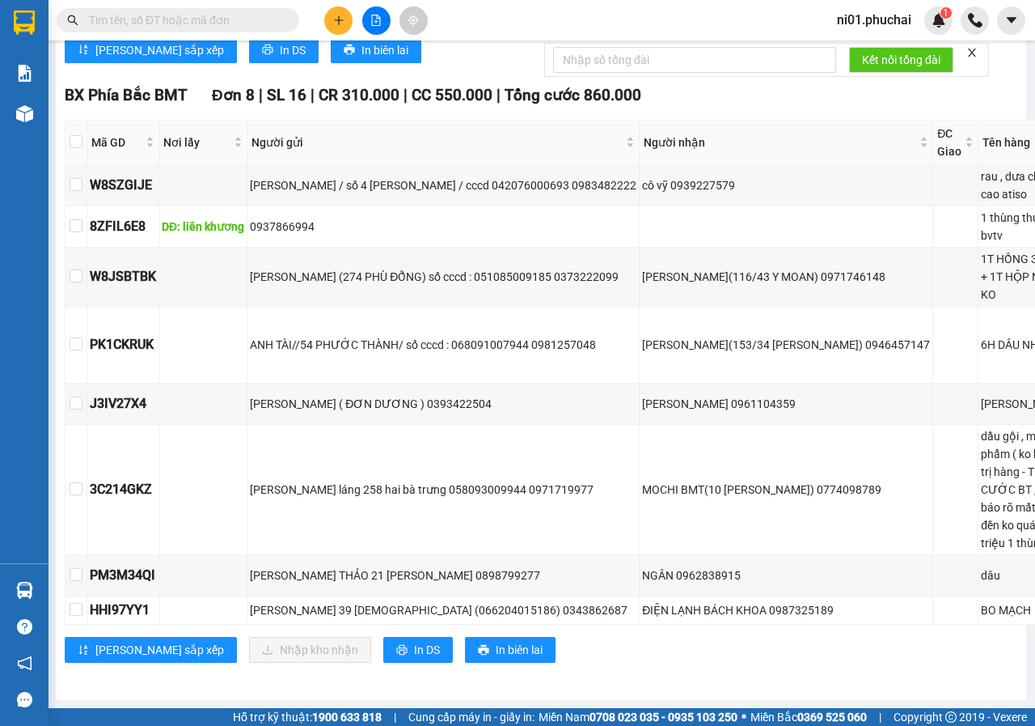
scroll to position [1250, 0]
click at [415, 641] on span "In DS" at bounding box center [428, 650] width 26 height 18
